Goal: Task Accomplishment & Management: Manage account settings

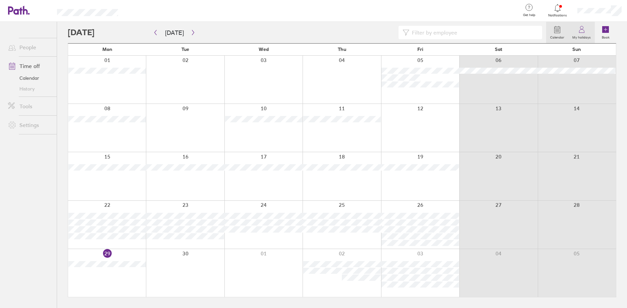
click at [582, 29] on icon at bounding box center [581, 29] width 8 height 8
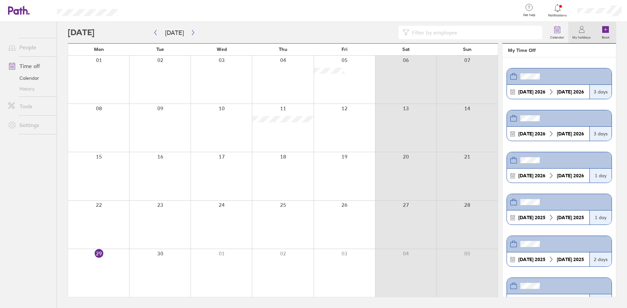
click at [604, 32] on icon at bounding box center [605, 29] width 7 height 7
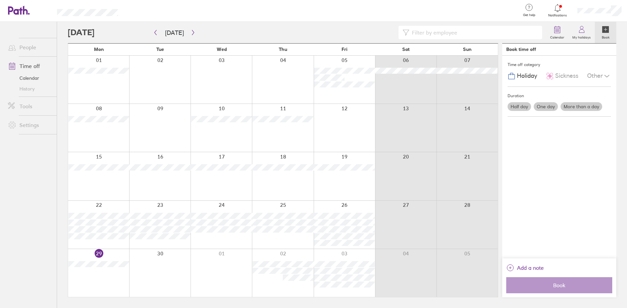
click at [537, 107] on label "One day" at bounding box center [545, 106] width 24 height 9
click at [0, 0] on input "One day" at bounding box center [0, 0] width 0 height 0
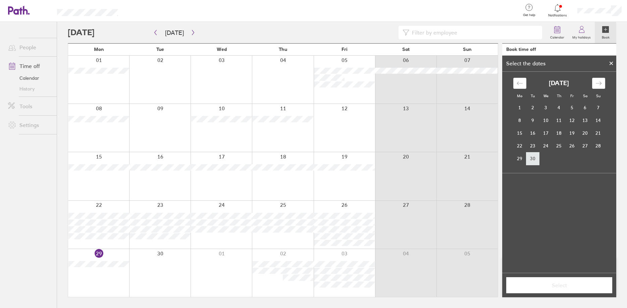
click at [531, 157] on td "30" at bounding box center [532, 158] width 13 height 13
click at [541, 289] on button "Select" at bounding box center [559, 285] width 106 height 16
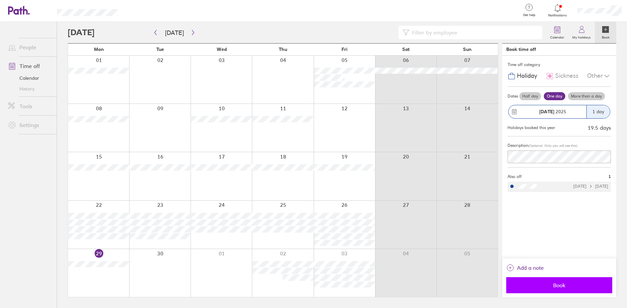
click at [537, 288] on span "Book" at bounding box center [559, 285] width 97 height 6
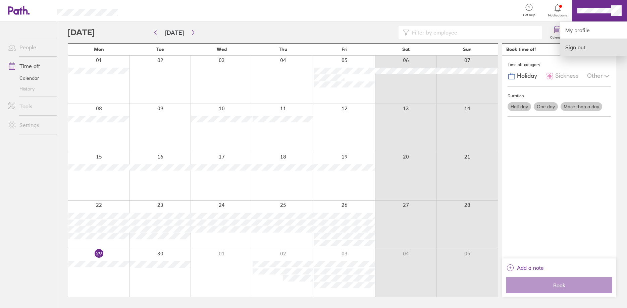
click at [576, 46] on link "Sign out" at bounding box center [593, 47] width 67 height 17
